Goal: Find specific page/section: Find specific page/section

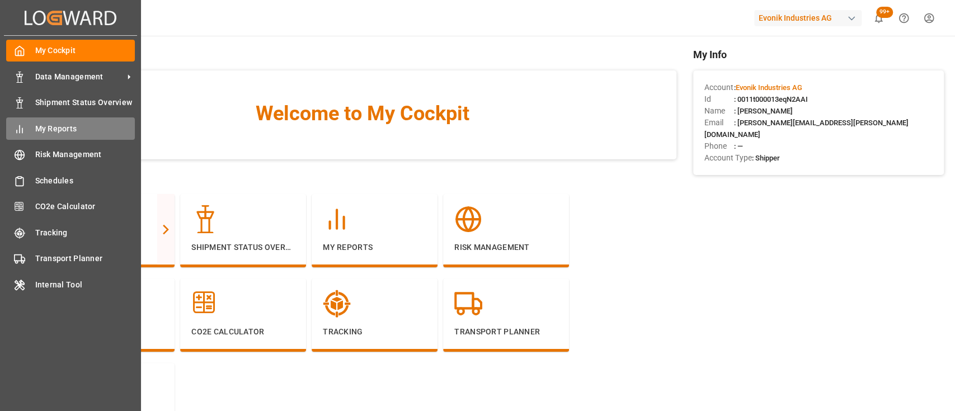
click at [14, 133] on icon at bounding box center [19, 129] width 11 height 11
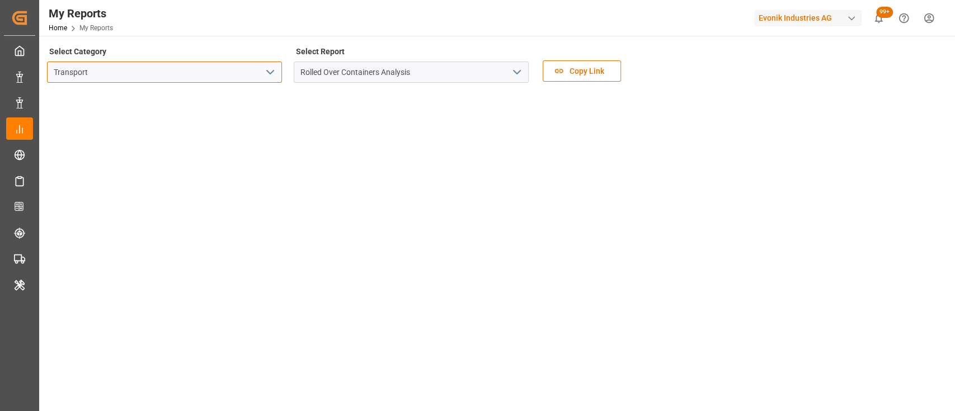
click at [228, 81] on input "Transport" at bounding box center [164, 72] width 235 height 21
click at [269, 74] on icon "open menu" at bounding box center [270, 71] width 13 height 13
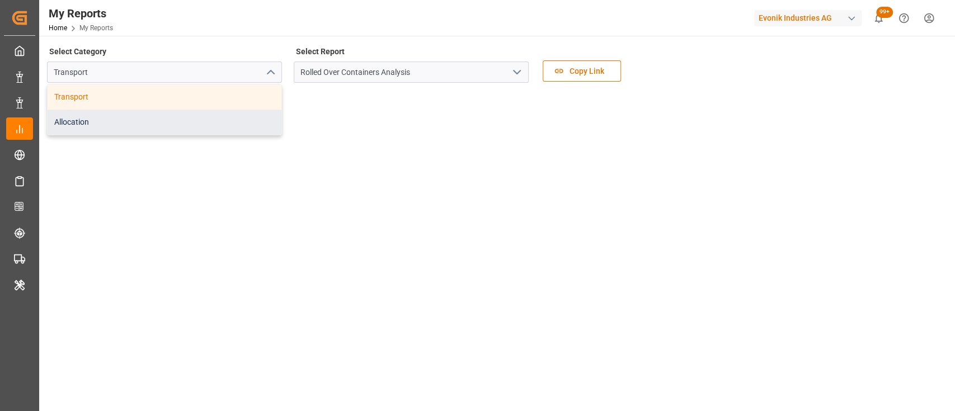
click at [234, 122] on div "Allocation" at bounding box center [165, 122] width 234 height 25
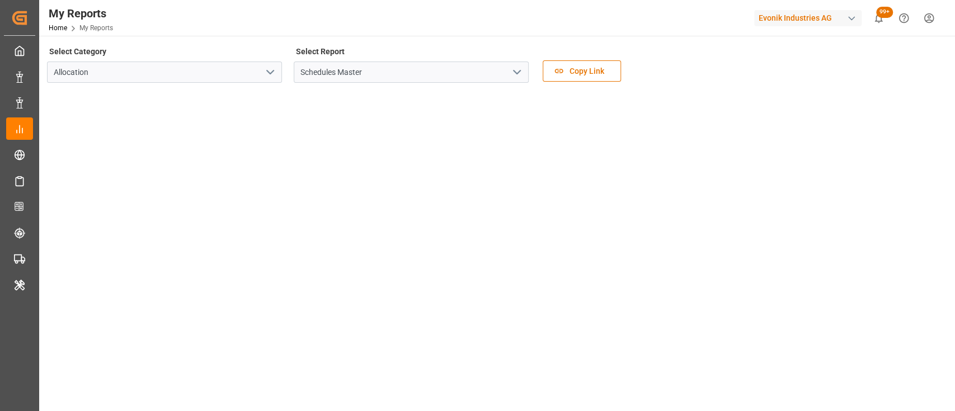
click at [516, 74] on icon "open menu" at bounding box center [516, 71] width 13 height 13
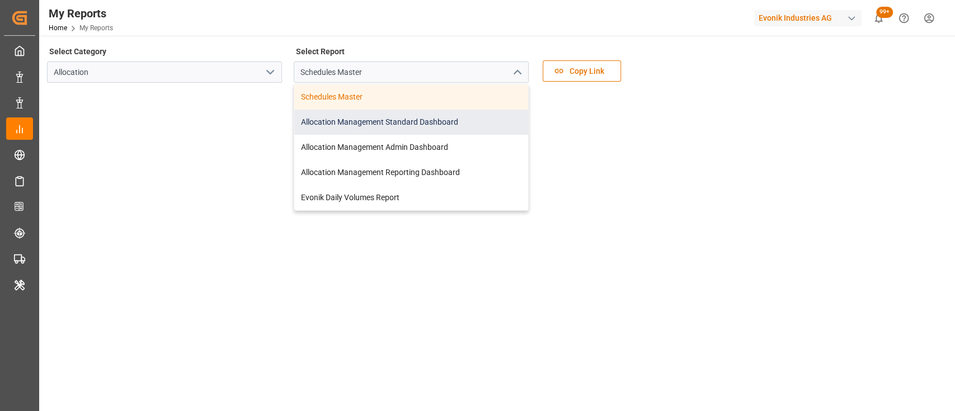
click at [434, 120] on div "Allocation Management Standard Dashboard" at bounding box center [411, 122] width 234 height 25
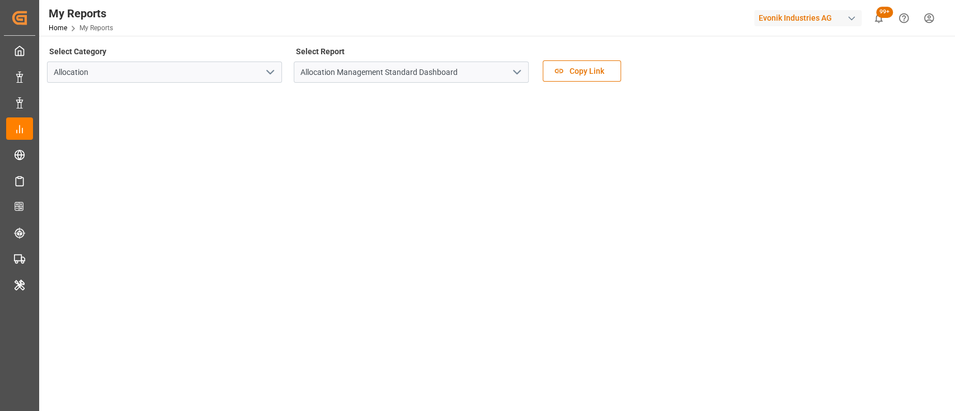
click at [652, 69] on div "Select Category Allocation Select Report Allocation Management Standard Dashboa…" at bounding box center [496, 67] width 898 height 47
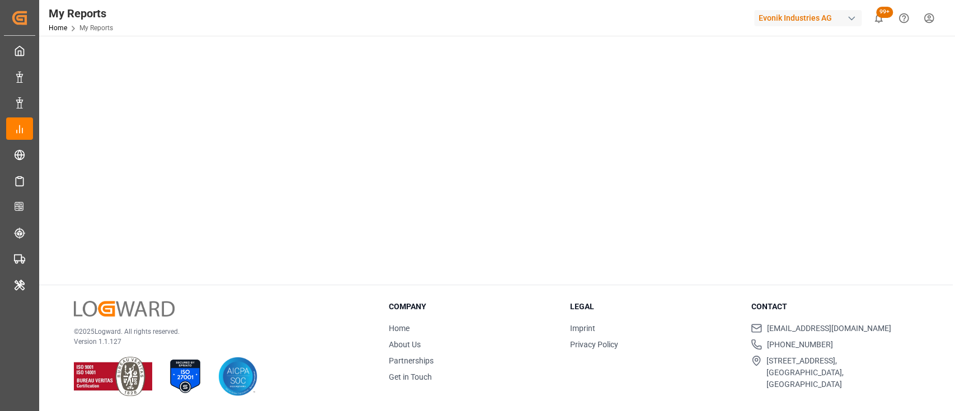
click at [267, 298] on div "© 2025 Logward. All rights reserved. Version 1.1.127 Company Home About Us Part…" at bounding box center [496, 348] width 914 height 127
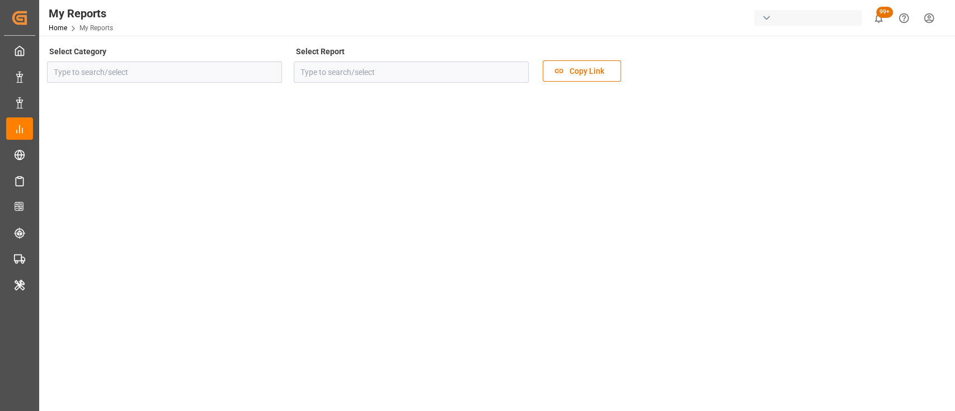
type input "Allocation"
type input "Allocation Management Standard Dashboard"
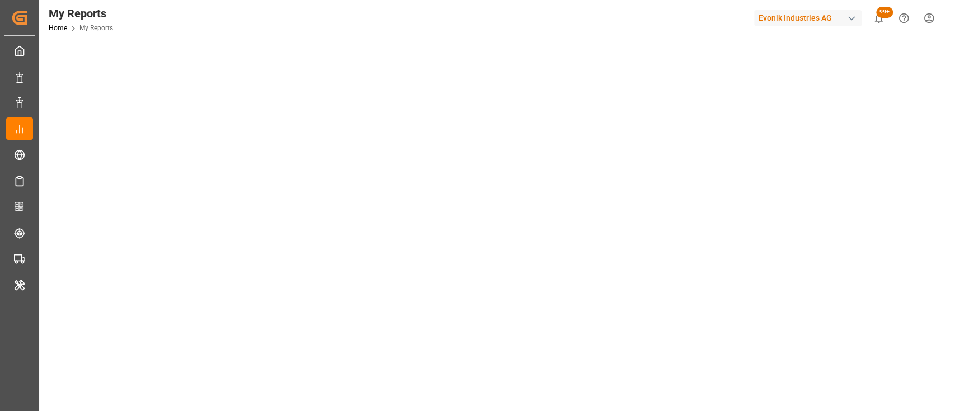
scroll to position [110, 0]
click at [378, 31] on div "My Reports Home My Reports Evonik Industries AG 99+ Notifications Only show unr…" at bounding box center [493, 18] width 924 height 36
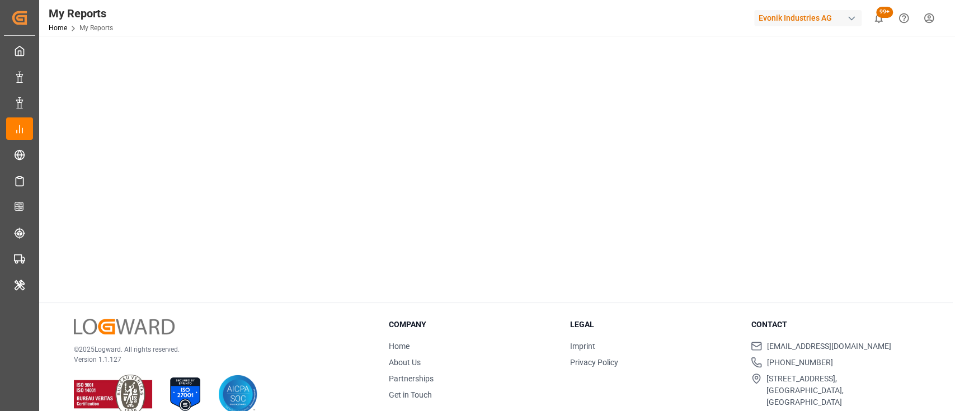
scroll to position [251, 0]
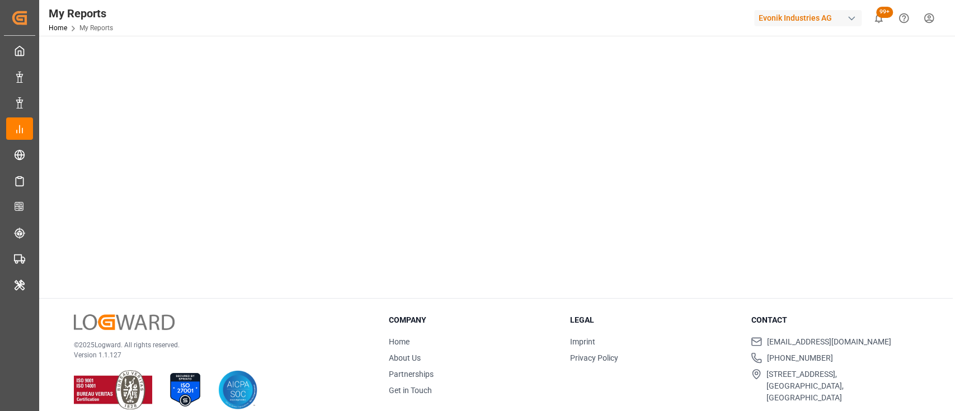
click at [212, 303] on div "© 2025 Logward. All rights reserved. Version 1.1.127 Company Home About Us Part…" at bounding box center [496, 362] width 914 height 127
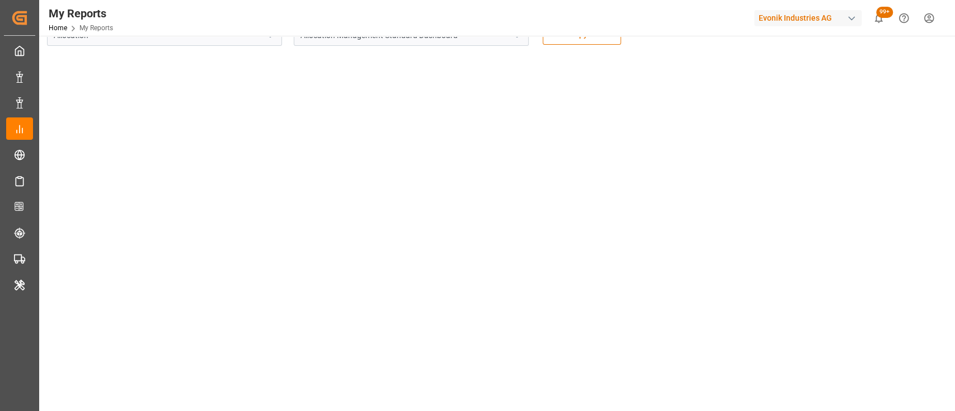
scroll to position [34, 0]
click at [771, 18] on div "Evonik Industries AG" at bounding box center [807, 18] width 107 height 16
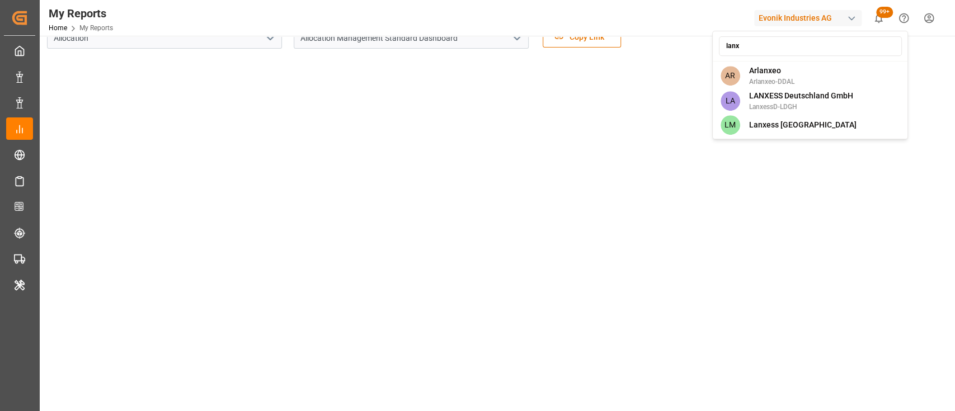
type input "lanxe"
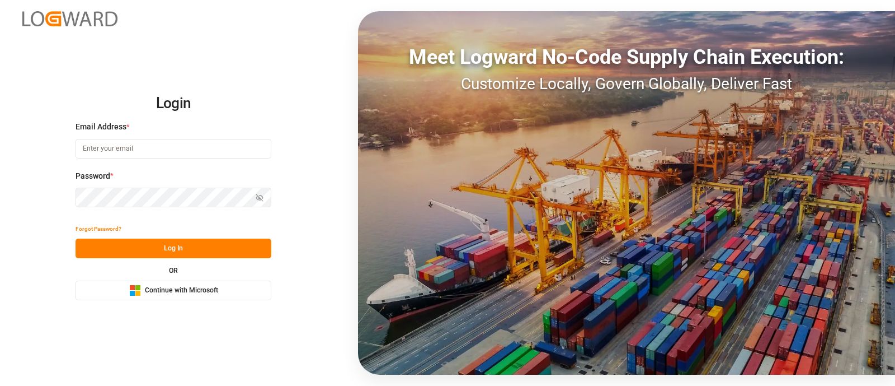
click at [129, 288] on icon "Microsoft Logo" at bounding box center [135, 290] width 12 height 12
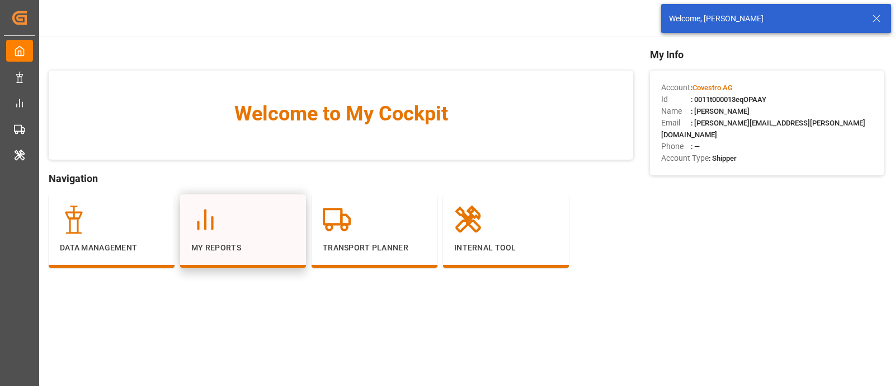
click at [245, 231] on div at bounding box center [243, 219] width 104 height 28
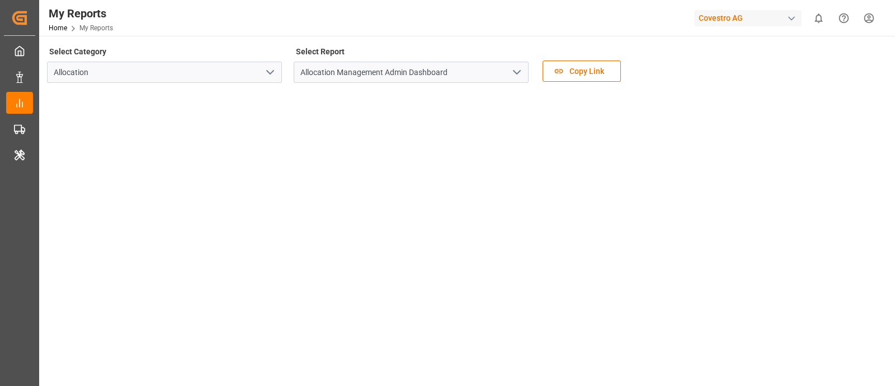
click at [517, 75] on icon "open menu" at bounding box center [516, 71] width 13 height 13
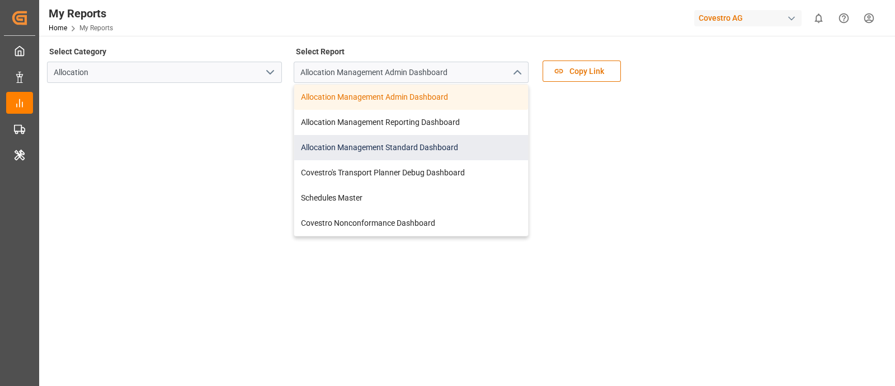
click at [365, 145] on div "Allocation Management Standard Dashboard" at bounding box center [411, 147] width 234 height 25
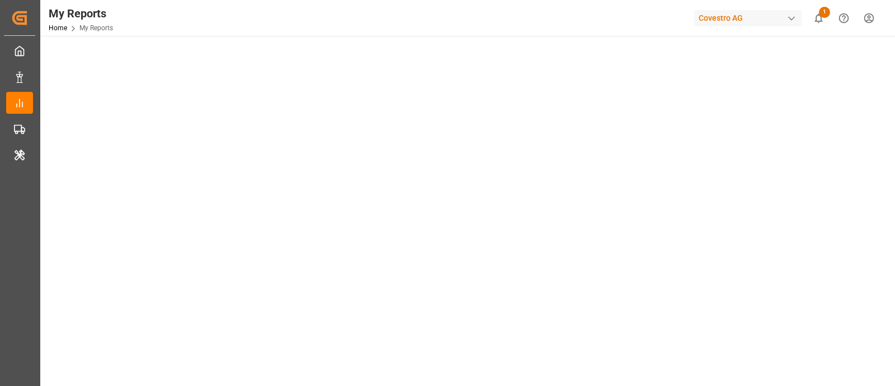
scroll to position [59, 0]
